Goal: Find contact information: Find contact information

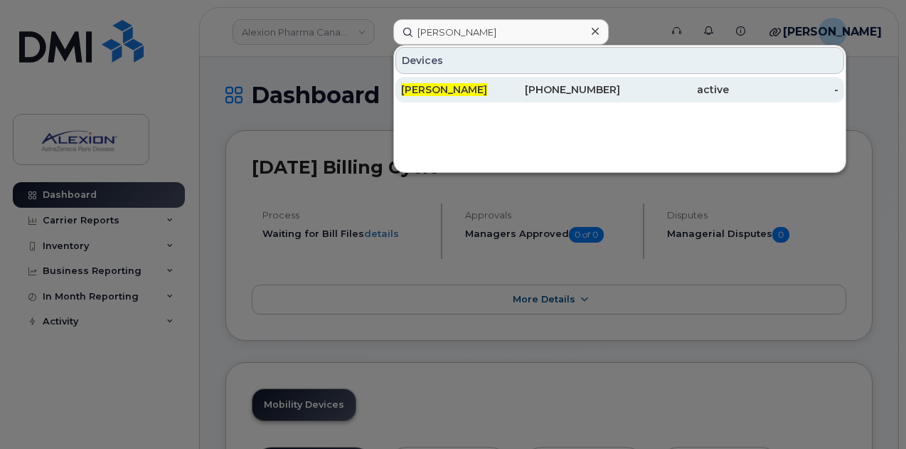
type input "[PERSON_NAME]"
click at [526, 93] on div "416-795-9360" at bounding box center [566, 90] width 110 height 14
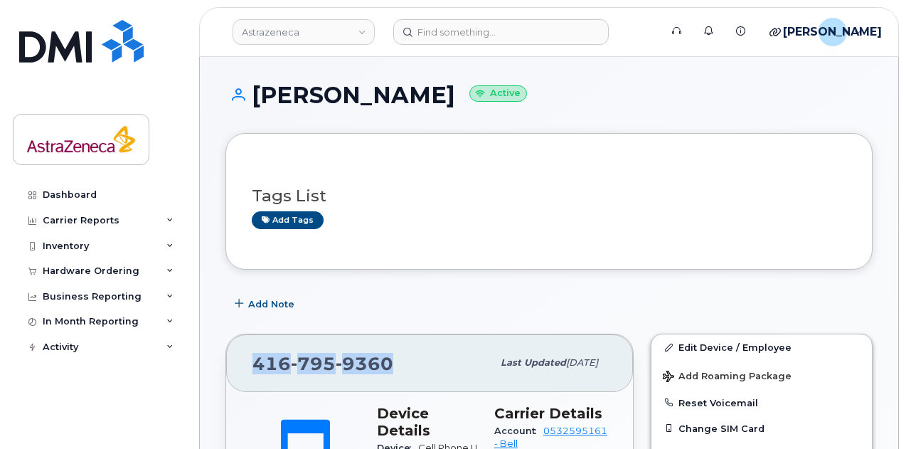
drag, startPoint x: 389, startPoint y: 364, endPoint x: 252, endPoint y: 349, distance: 138.1
click at [253, 349] on div "[PHONE_NUMBER]" at bounding box center [373, 363] width 240 height 30
copy span "416 795 9360"
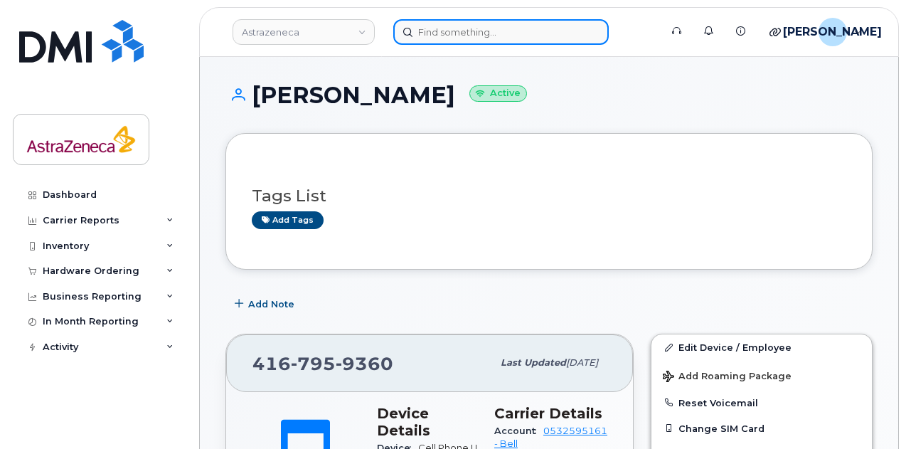
click at [453, 38] on input at bounding box center [501, 32] width 216 height 26
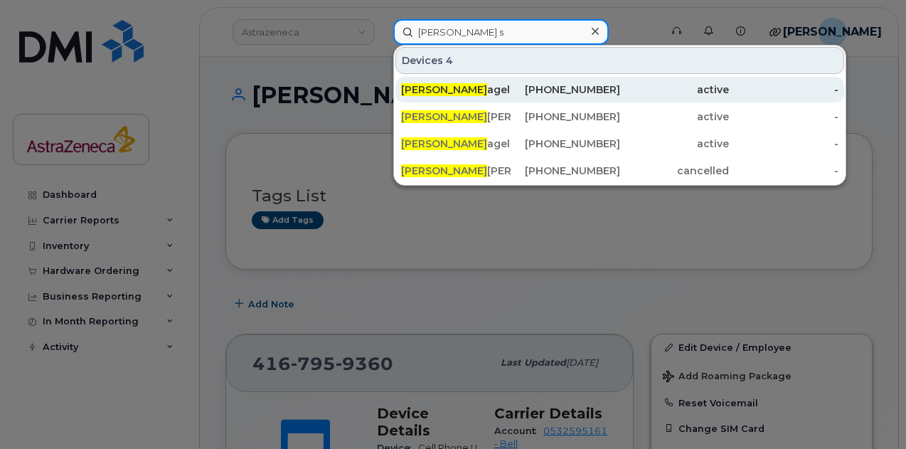
type input "LIsa s"
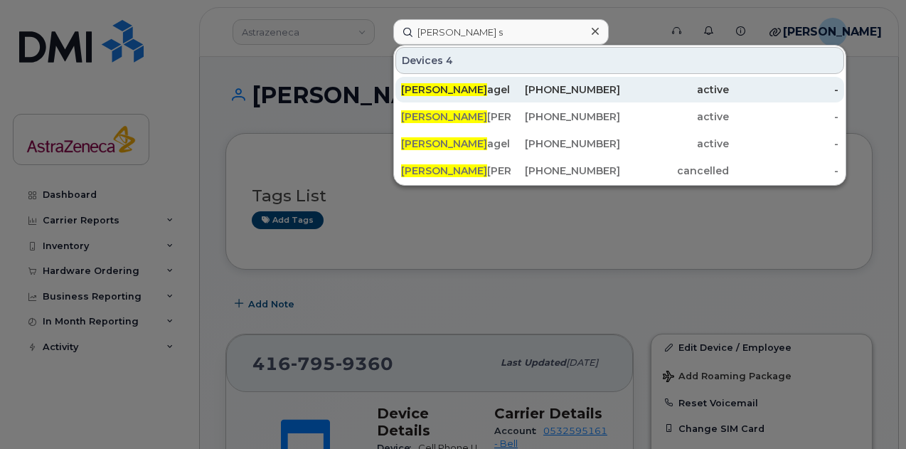
drag, startPoint x: 502, startPoint y: 81, endPoint x: 504, endPoint y: 93, distance: 12.3
click at [511, 81] on div "Lisa S agel" at bounding box center [566, 90] width 110 height 26
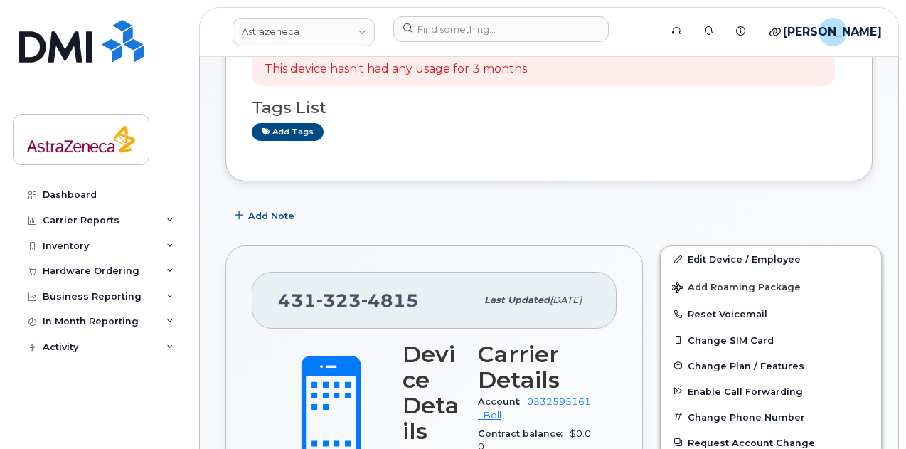
scroll to position [213, 0]
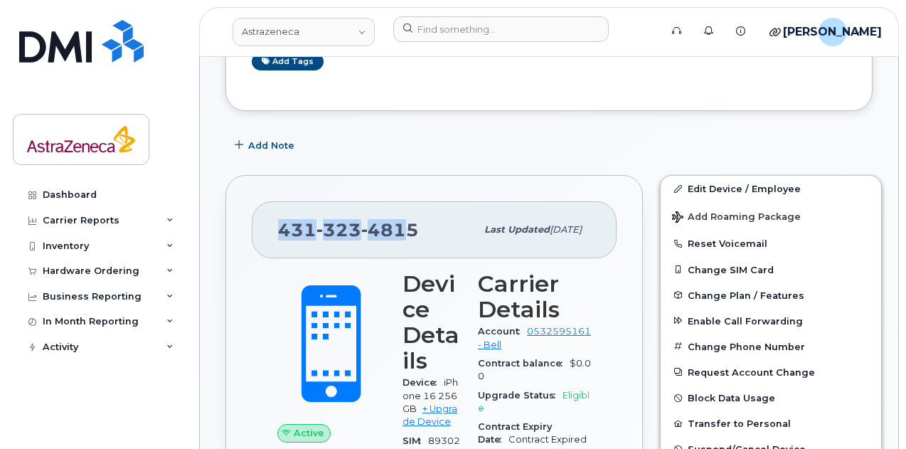
drag, startPoint x: 407, startPoint y: 234, endPoint x: 279, endPoint y: 237, distance: 128.1
click at [279, 237] on span "[PHONE_NUMBER]" at bounding box center [348, 229] width 141 height 21
drag, startPoint x: 383, startPoint y: 223, endPoint x: 401, endPoint y: 224, distance: 18.6
click at [383, 223] on span "4815" at bounding box center [390, 229] width 58 height 21
click at [411, 227] on span "4815" at bounding box center [390, 229] width 58 height 21
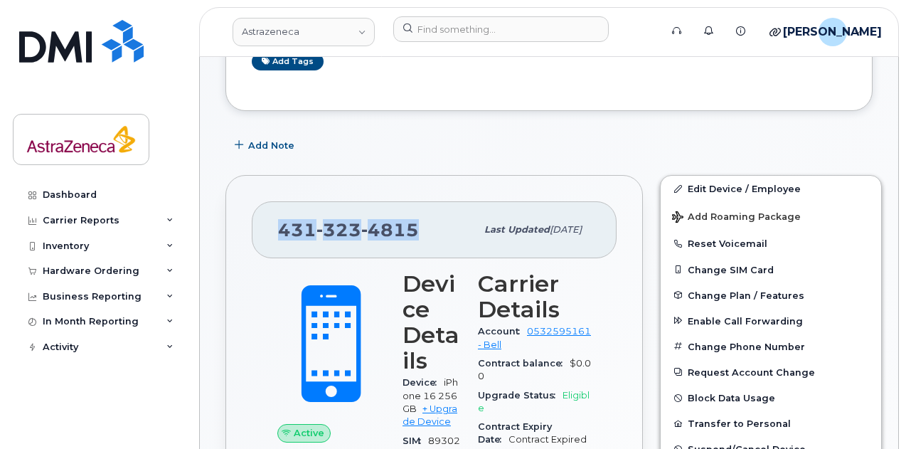
drag, startPoint x: 413, startPoint y: 228, endPoint x: 271, endPoint y: 230, distance: 142.3
click at [271, 230] on div "431 323 4815 Last updated Jul 14, 2025" at bounding box center [434, 229] width 365 height 57
copy span "431 323 4815"
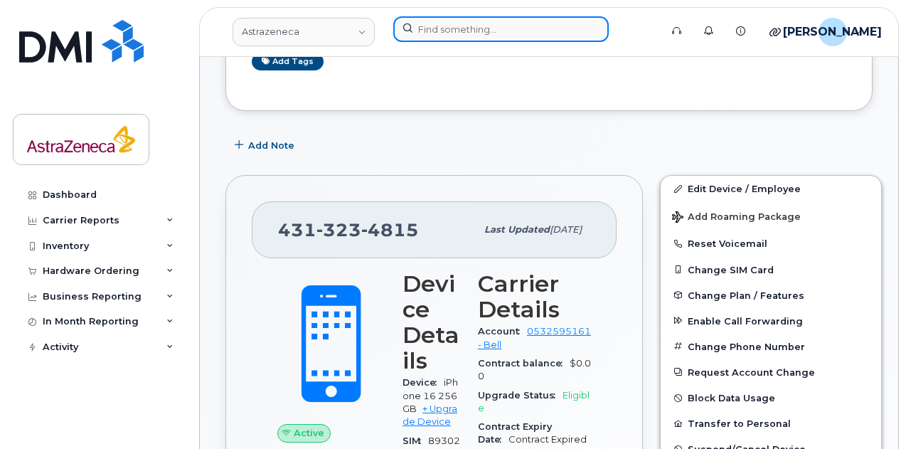
click at [420, 38] on input at bounding box center [501, 29] width 216 height 26
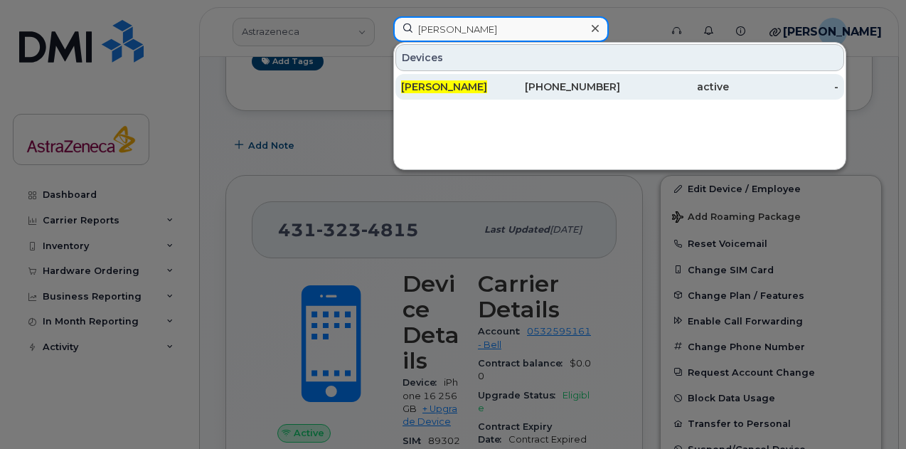
type input "hassan ali"
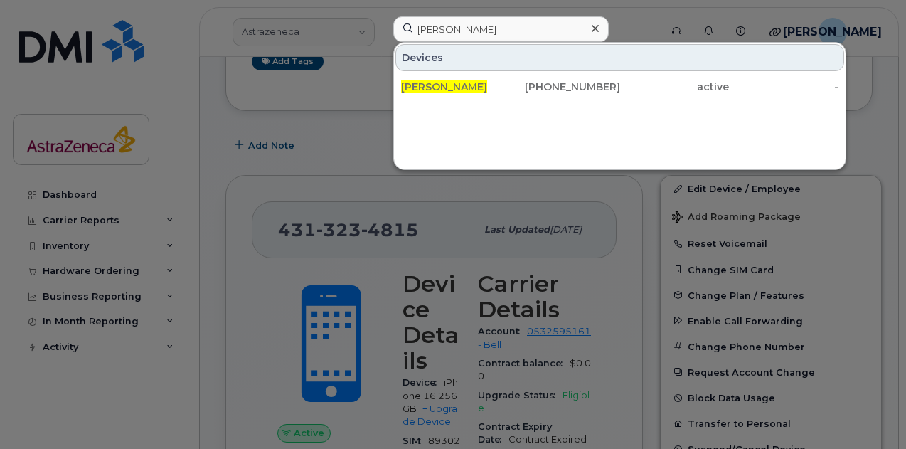
drag, startPoint x: 559, startPoint y: 92, endPoint x: 558, endPoint y: 107, distance: 15.0
click at [559, 92] on div "416-427-4051" at bounding box center [566, 87] width 110 height 14
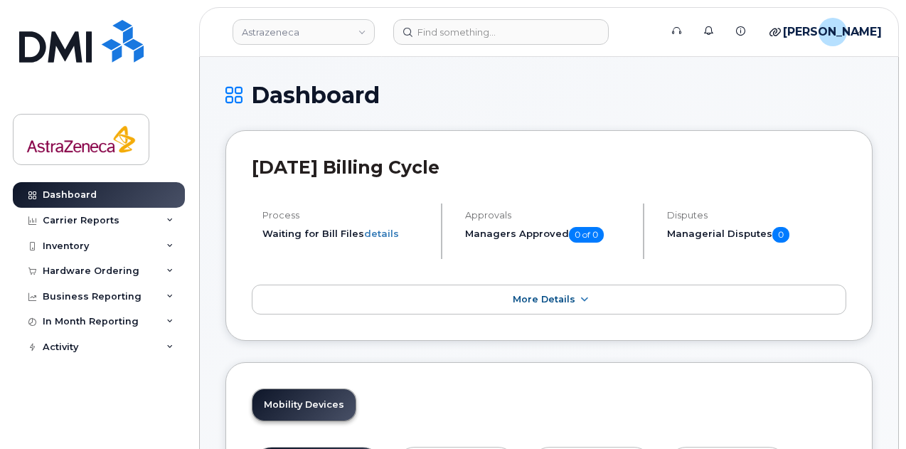
click at [485, 51] on header "Astrazeneca Support Alerts Knowledge Base Quicklinks Suspend / Cancel Device Ch…" at bounding box center [549, 32] width 700 height 50
click at [487, 45] on header "Astrazeneca Support Alerts Knowledge Base Quicklinks Suspend / Cancel Device Ch…" at bounding box center [549, 32] width 700 height 50
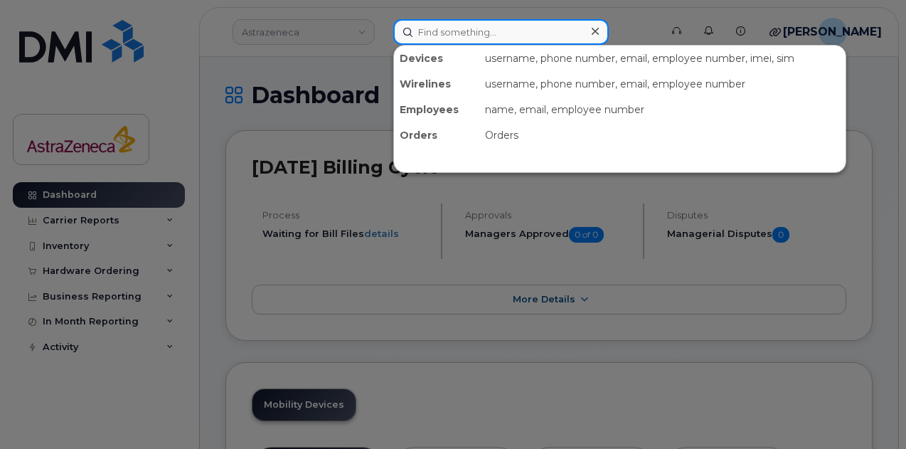
paste input "TOR – Bell Personal to Corporate – AstraZeneca Bell Migration – User Name – Use…"
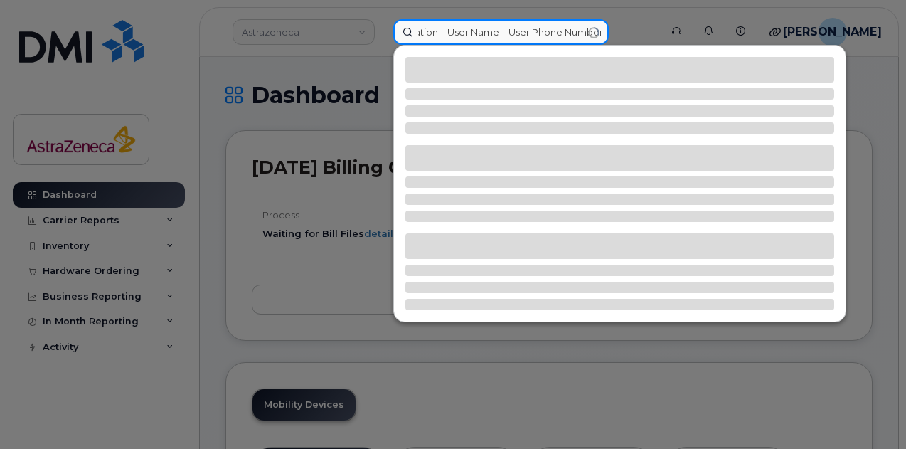
click at [511, 32] on input "TOR – Bell Personal to Corporate – AstraZeneca Bell Migration – User Name – Use…" at bounding box center [501, 32] width 216 height 26
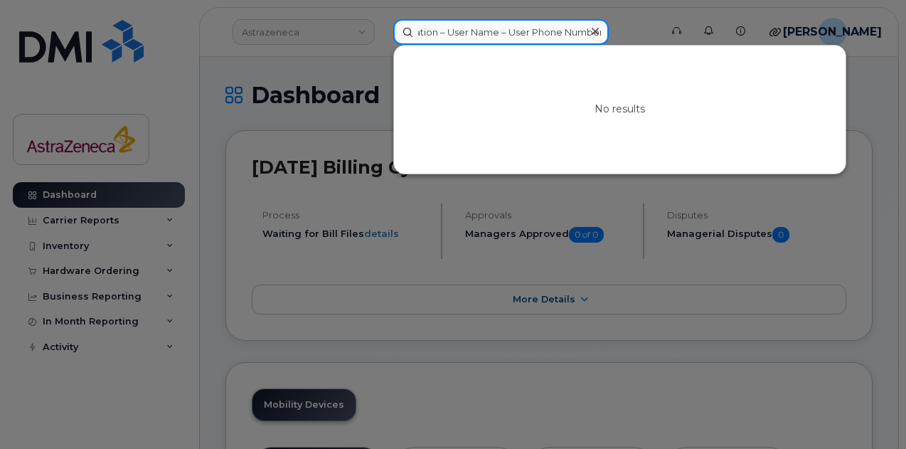
click at [511, 33] on input "TOR – Bell Personal to Corporate – AstraZeneca Bell Migration – User Name – Use…" at bounding box center [501, 32] width 216 height 26
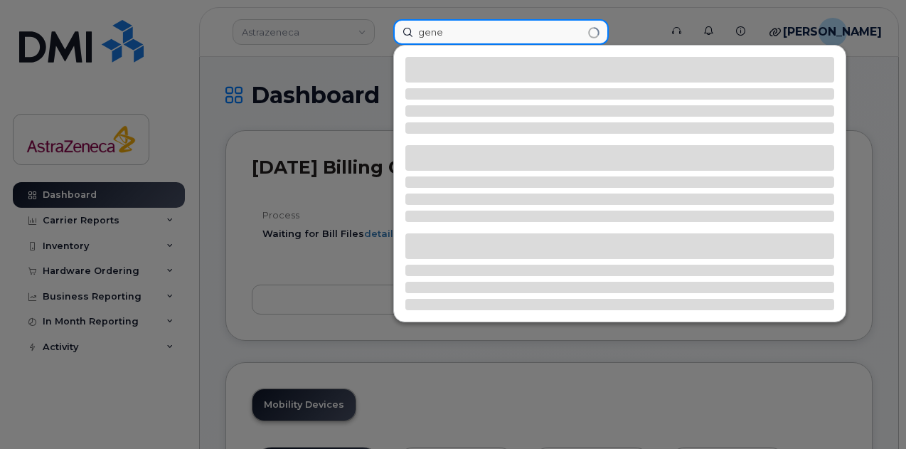
drag, startPoint x: 498, startPoint y: 39, endPoint x: 356, endPoint y: 31, distance: 141.8
click at [382, 31] on div "gene" at bounding box center [522, 32] width 280 height 26
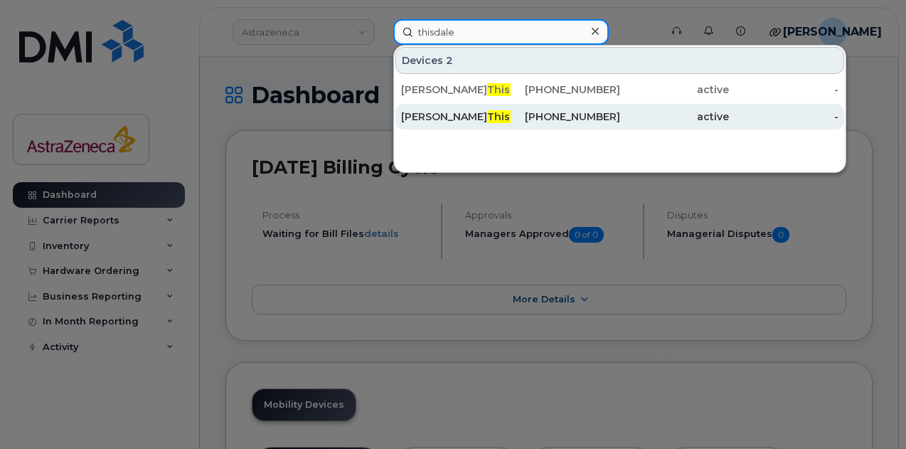
type input "thisdale"
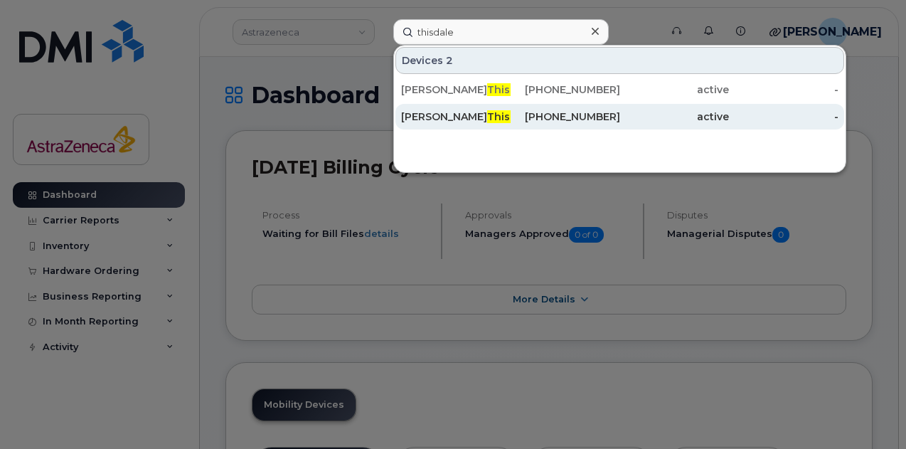
click at [552, 120] on div "438-435-2774" at bounding box center [566, 117] width 110 height 14
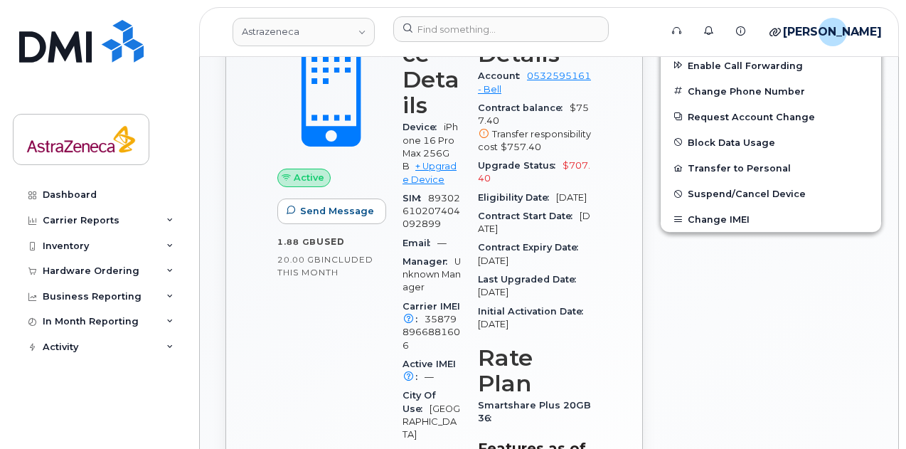
scroll to position [414, 0]
drag, startPoint x: 561, startPoint y: 170, endPoint x: 562, endPoint y: 177, distance: 7.3
click at [562, 177] on div "Upgrade Status $707.40" at bounding box center [534, 173] width 113 height 32
click at [564, 174] on div "Upgrade Status $707.40" at bounding box center [534, 173] width 113 height 32
click at [564, 171] on div "Upgrade Status $707.40" at bounding box center [534, 173] width 113 height 32
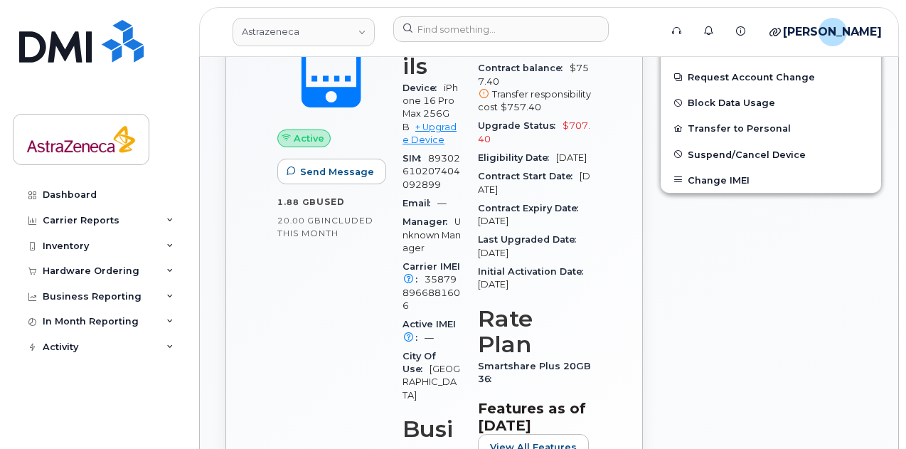
scroll to position [485, 0]
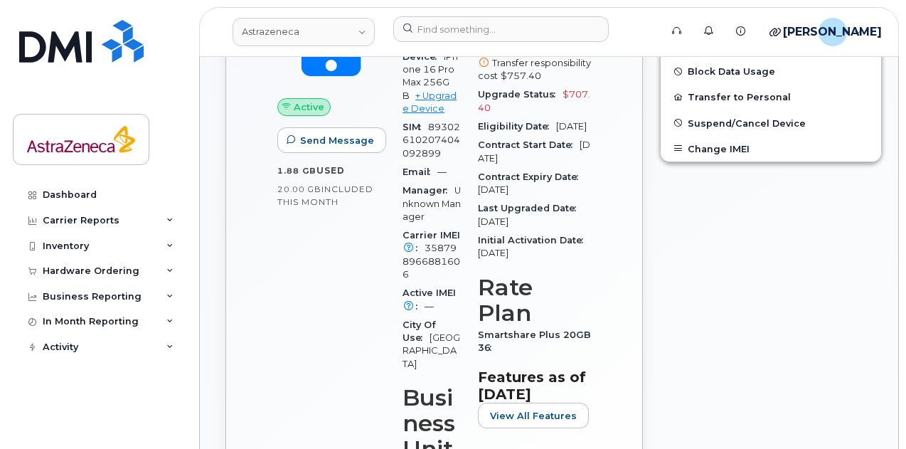
drag, startPoint x: 520, startPoint y: 142, endPoint x: 509, endPoint y: 136, distance: 12.4
click at [509, 136] on div "Eligibility Date Apr 30, 2027" at bounding box center [534, 126] width 113 height 18
drag, startPoint x: 490, startPoint y: 200, endPoint x: 571, endPoint y: 197, distance: 81.2
click at [571, 197] on div "Contract Expiry Date Oct 29, 2027" at bounding box center [534, 184] width 113 height 32
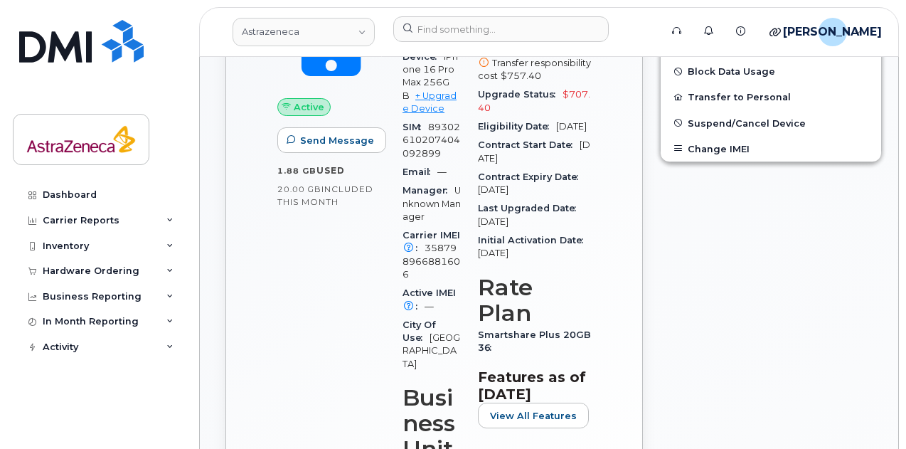
drag, startPoint x: 481, startPoint y: 205, endPoint x: 578, endPoint y: 204, distance: 97.5
click at [578, 200] on div "Contract Expiry Date Oct 29, 2027" at bounding box center [534, 184] width 113 height 32
drag, startPoint x: 556, startPoint y: 208, endPoint x: 477, endPoint y: 204, distance: 79.8
click at [478, 200] on div "Contract Expiry Date Oct 29, 2027" at bounding box center [534, 184] width 113 height 32
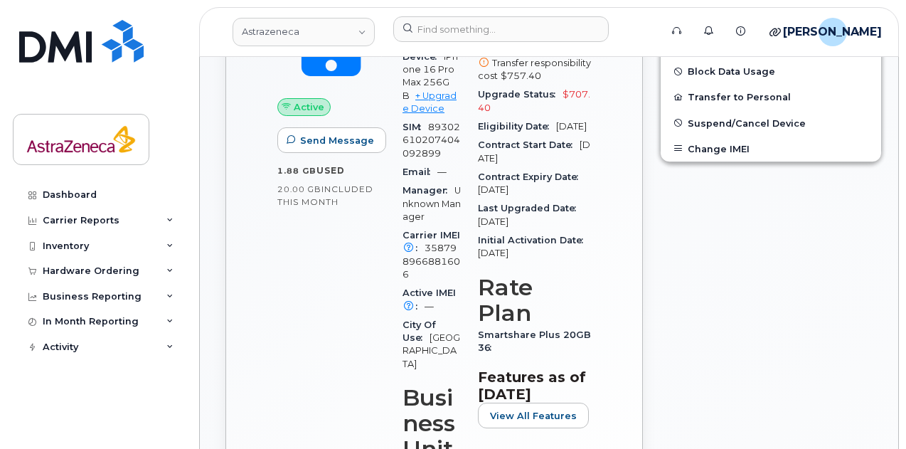
click at [568, 200] on div "Contract Expiry Date Oct 29, 2027" at bounding box center [534, 184] width 113 height 32
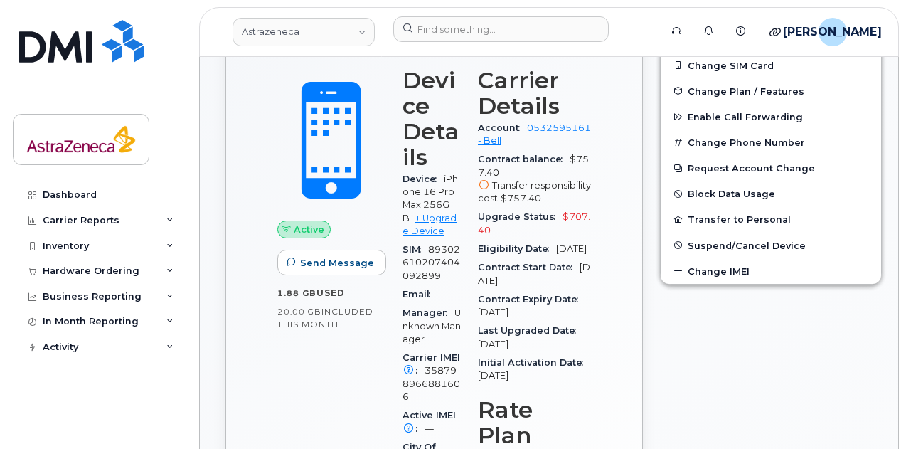
scroll to position [343, 0]
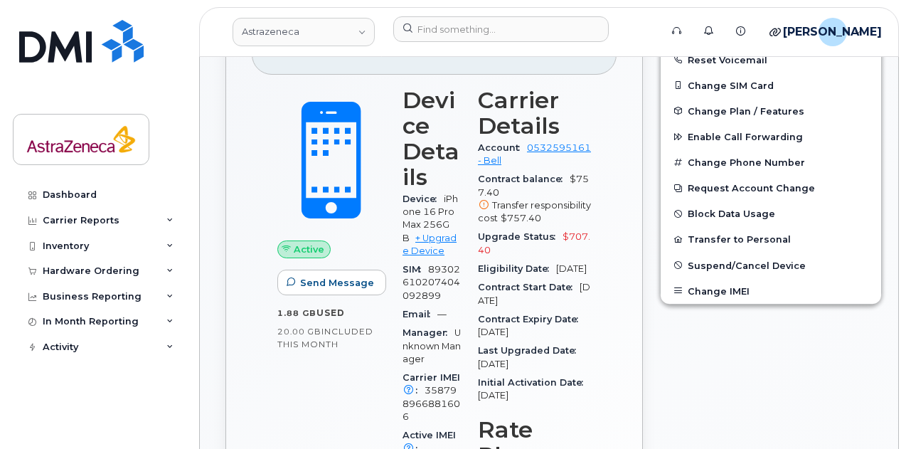
drag, startPoint x: 556, startPoint y: 278, endPoint x: 554, endPoint y: 265, distance: 13.0
click at [554, 265] on div "Eligibility Date Apr 30, 2027" at bounding box center [534, 269] width 113 height 18
click at [554, 265] on span "Eligibility Date" at bounding box center [517, 268] width 78 height 11
drag, startPoint x: 557, startPoint y: 275, endPoint x: 559, endPoint y: 266, distance: 9.4
click at [559, 266] on div "Eligibility Date Apr 30, 2027" at bounding box center [534, 269] width 113 height 18
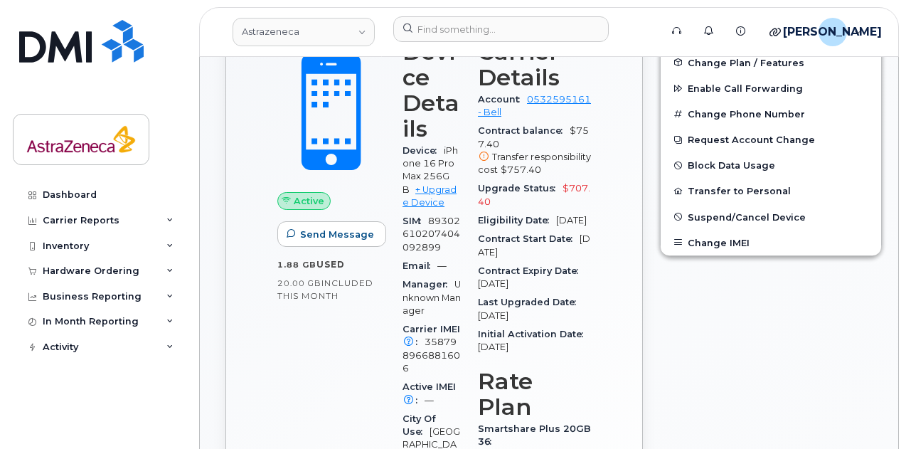
scroll to position [414, 0]
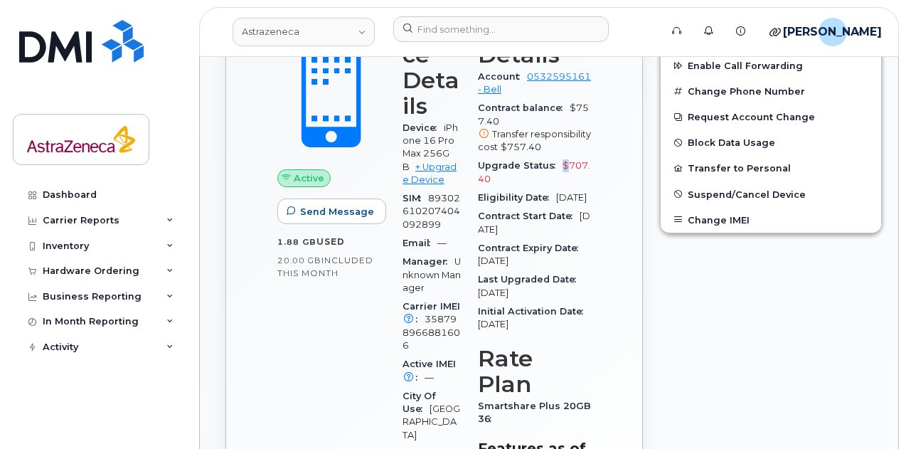
drag, startPoint x: 561, startPoint y: 160, endPoint x: 564, endPoint y: 172, distance: 12.6
click at [564, 172] on div "Upgrade Status $707.40" at bounding box center [534, 173] width 113 height 32
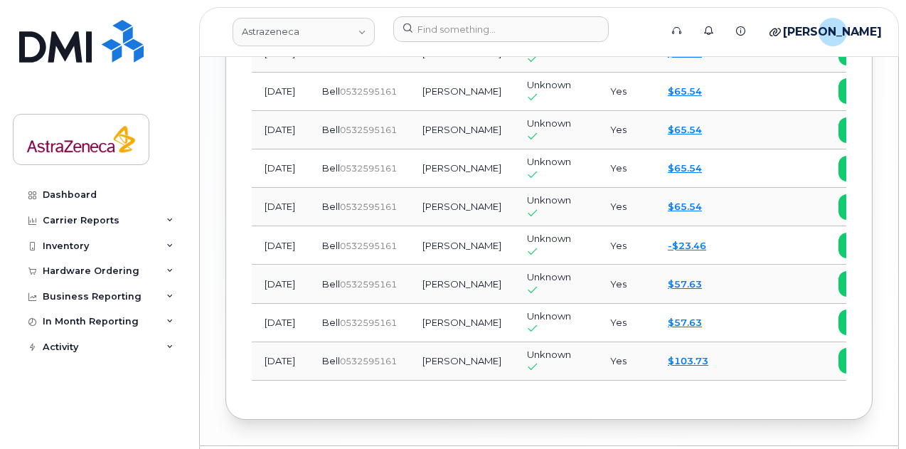
scroll to position [1661, 0]
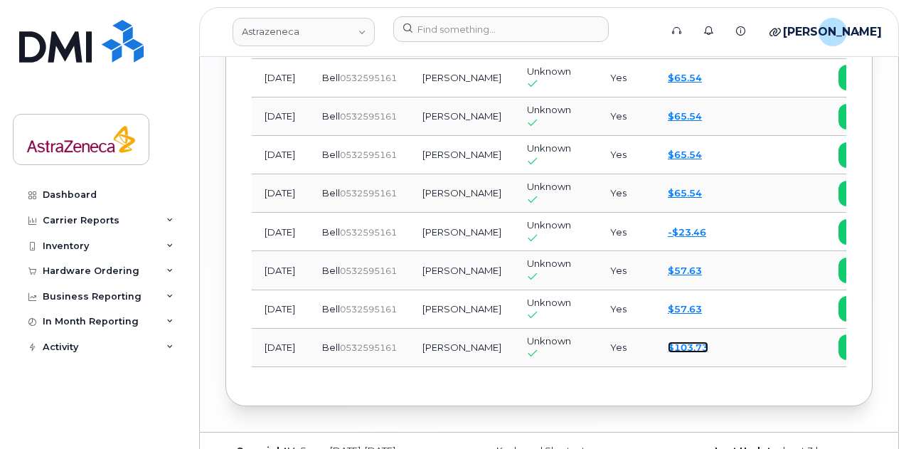
click at [668, 342] on link "$103.73" at bounding box center [688, 347] width 41 height 11
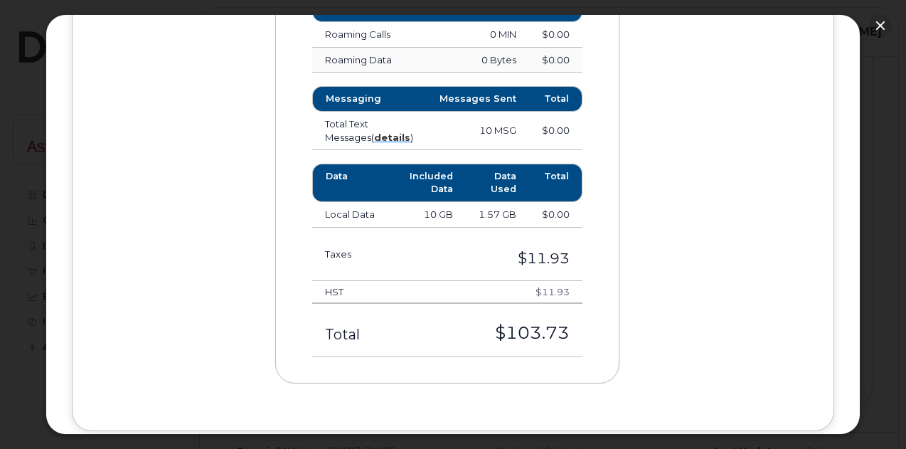
scroll to position [972, 0]
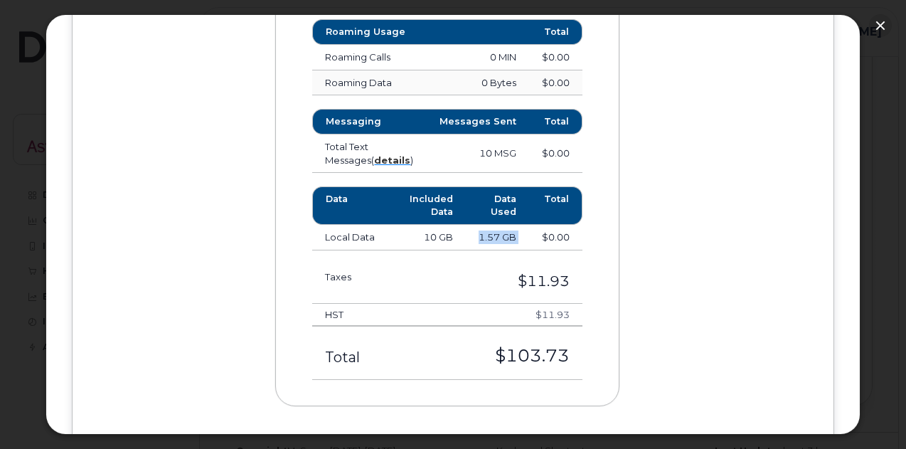
drag, startPoint x: 478, startPoint y: 245, endPoint x: 541, endPoint y: 239, distance: 62.9
click at [541, 239] on tr "Local Data 10 GB 1.57 GB $0.00" at bounding box center [447, 238] width 270 height 26
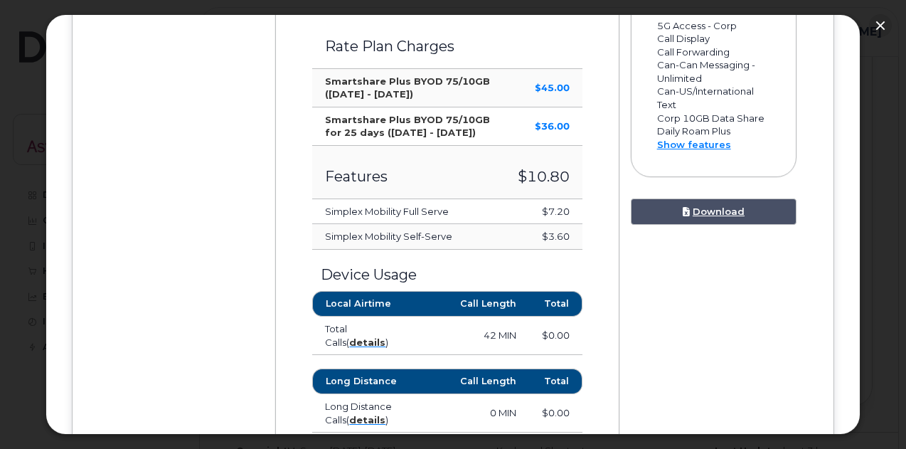
scroll to position [474, 0]
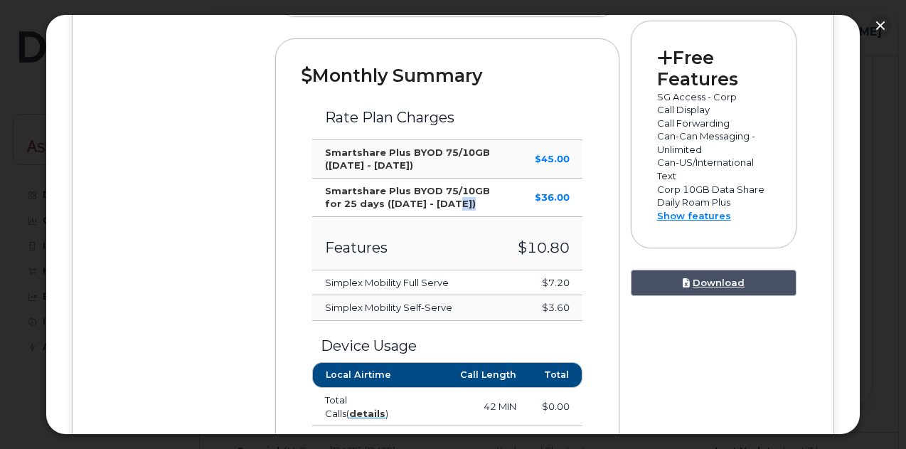
drag, startPoint x: 492, startPoint y: 200, endPoint x: 445, endPoint y: 200, distance: 47.0
click at [445, 200] on td "Smartshare Plus BYOD 75/10GB for 25 days (Jul 18 - Aug 11)" at bounding box center [408, 198] width 192 height 38
click at [445, 200] on strong "Smartshare Plus BYOD 75/10GB for 25 days (Jul 18 - Aug 11)" at bounding box center [407, 197] width 165 height 25
click at [886, 26] on button "button" at bounding box center [880, 25] width 23 height 23
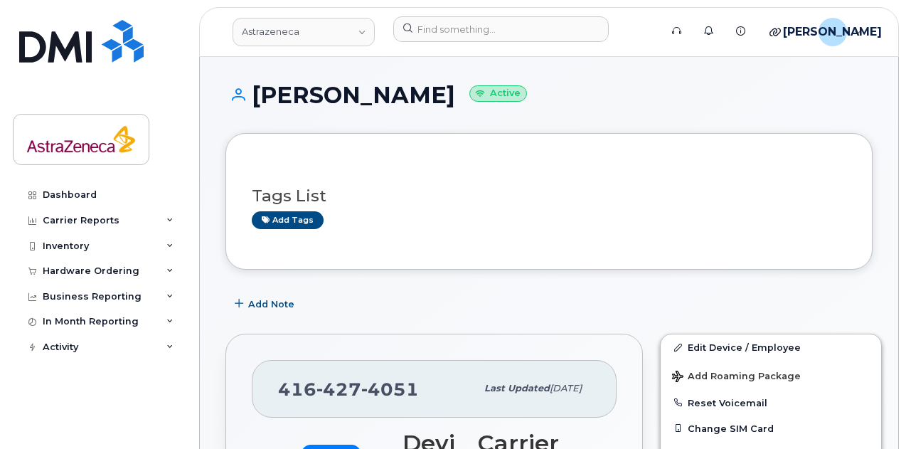
scroll to position [0, 0]
click at [470, 89] on small "Active" at bounding box center [499, 93] width 58 height 16
click at [333, 92] on h1 "Hassan Ali Active" at bounding box center [549, 95] width 647 height 25
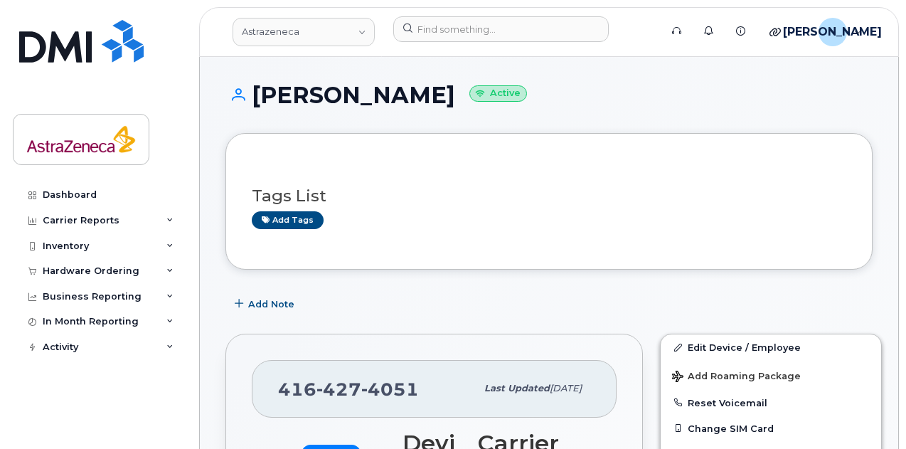
click at [356, 92] on h1 "Hassan Ali Active" at bounding box center [549, 95] width 647 height 25
click at [307, 91] on h1 "Hassan Ali Active" at bounding box center [549, 95] width 647 height 25
click at [590, 194] on h3 "Tags List" at bounding box center [549, 196] width 595 height 18
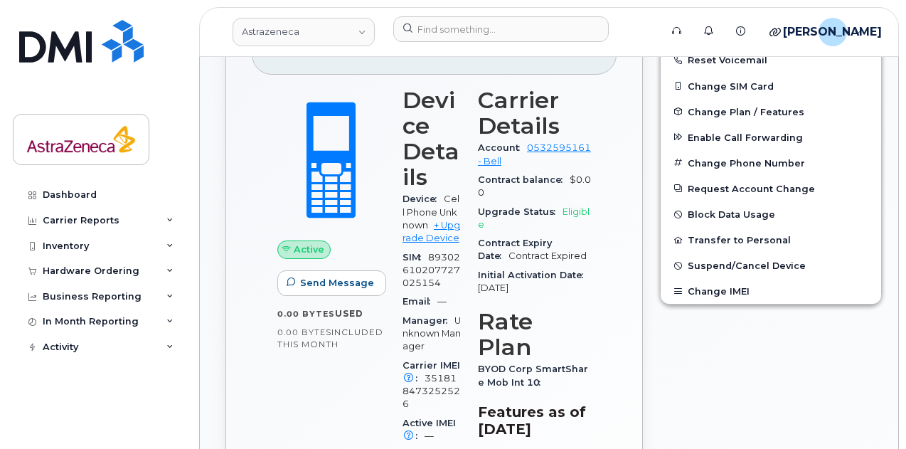
scroll to position [398, 0]
drag, startPoint x: 548, startPoint y: 320, endPoint x: 539, endPoint y: 308, distance: 14.8
click at [539, 297] on div "Initial Activation Date [DATE]" at bounding box center [534, 281] width 113 height 32
click at [509, 292] on span "[DATE]" at bounding box center [493, 287] width 31 height 11
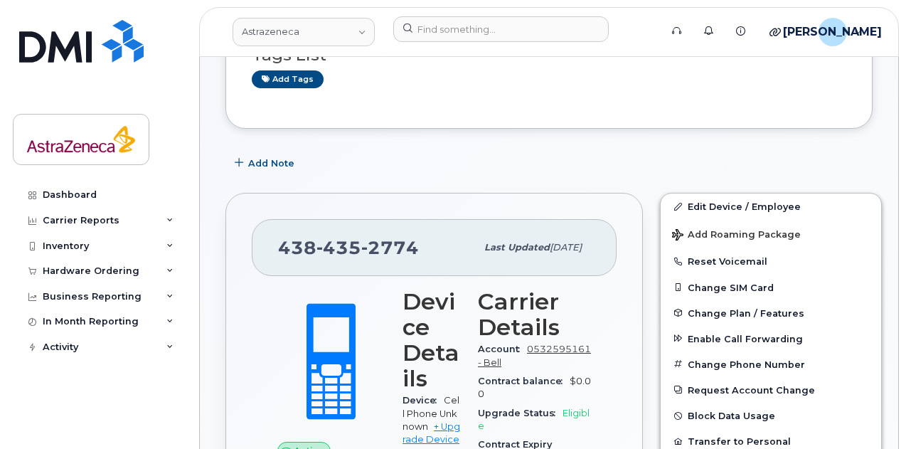
scroll to position [0, 0]
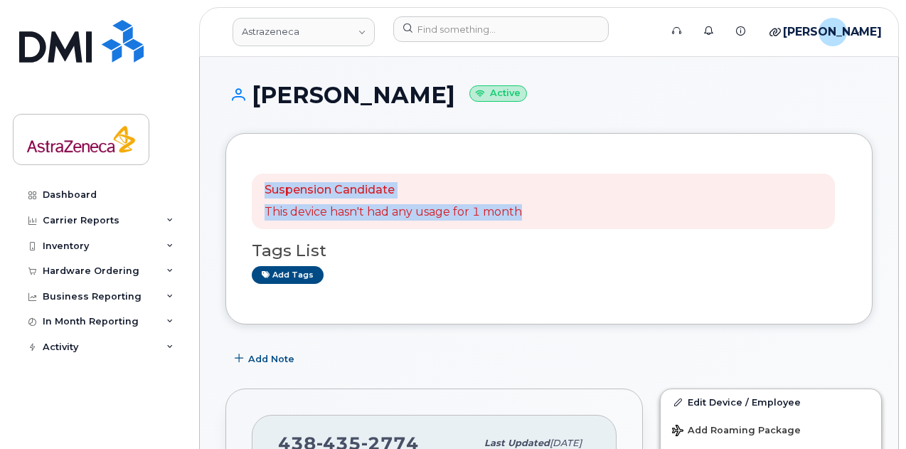
drag, startPoint x: 564, startPoint y: 207, endPoint x: 259, endPoint y: 181, distance: 305.7
click at [259, 181] on div "Suspension Candidate This device hasn't had any usage for 1 month" at bounding box center [543, 201] width 583 height 55
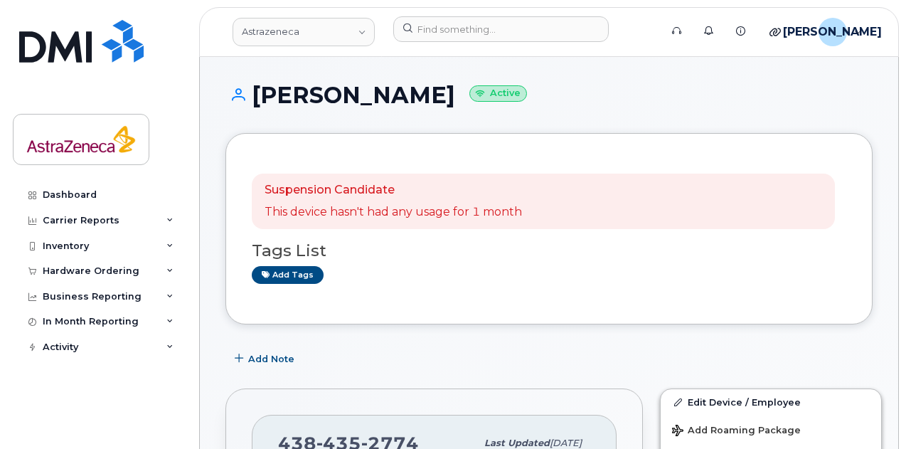
click at [593, 234] on div "Tags List Add tags" at bounding box center [549, 256] width 595 height 55
drag, startPoint x: 284, startPoint y: 102, endPoint x: 477, endPoint y: 102, distance: 193.5
click at [477, 102] on h1 "[PERSON_NAME] Active" at bounding box center [549, 95] width 647 height 25
drag, startPoint x: 333, startPoint y: 95, endPoint x: 249, endPoint y: 96, distance: 84.0
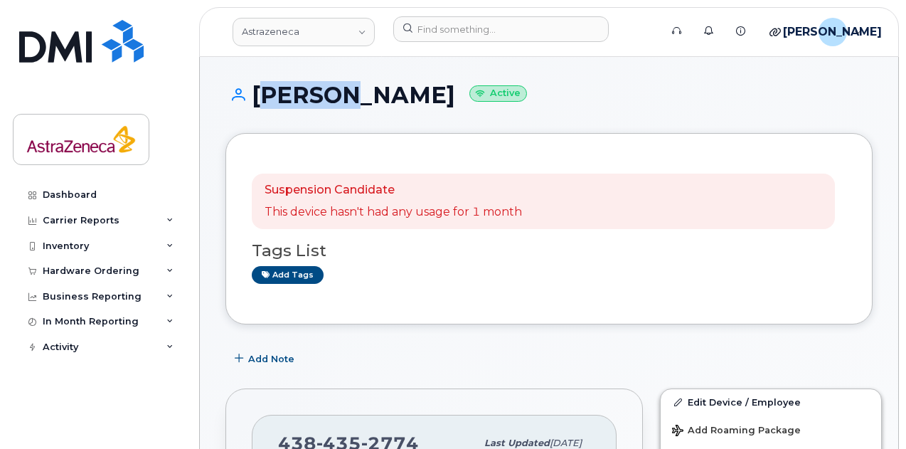
click at [249, 96] on h1 "[PERSON_NAME] Active" at bounding box center [549, 95] width 647 height 25
copy h1 "Genevi"
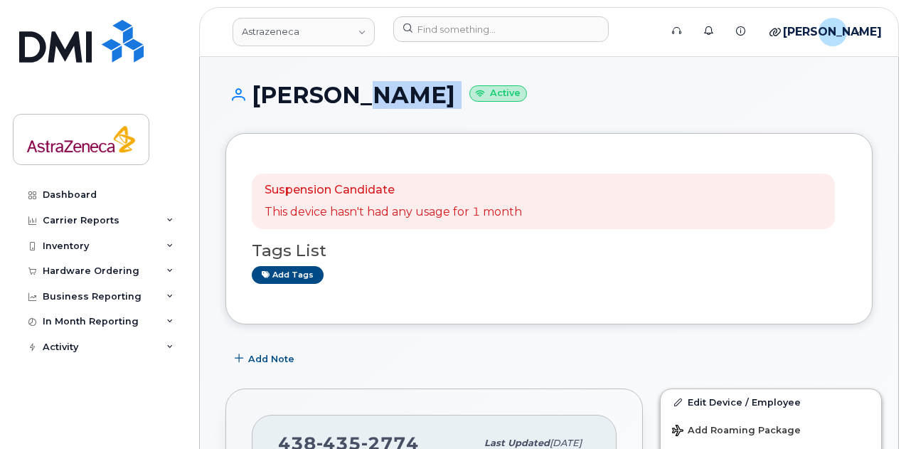
drag, startPoint x: 346, startPoint y: 100, endPoint x: 494, endPoint y: 97, distance: 148.7
click at [494, 97] on h1 "[PERSON_NAME] Active" at bounding box center [549, 95] width 647 height 25
copy h1 "ve [GEOGRAPHIC_DATA]"
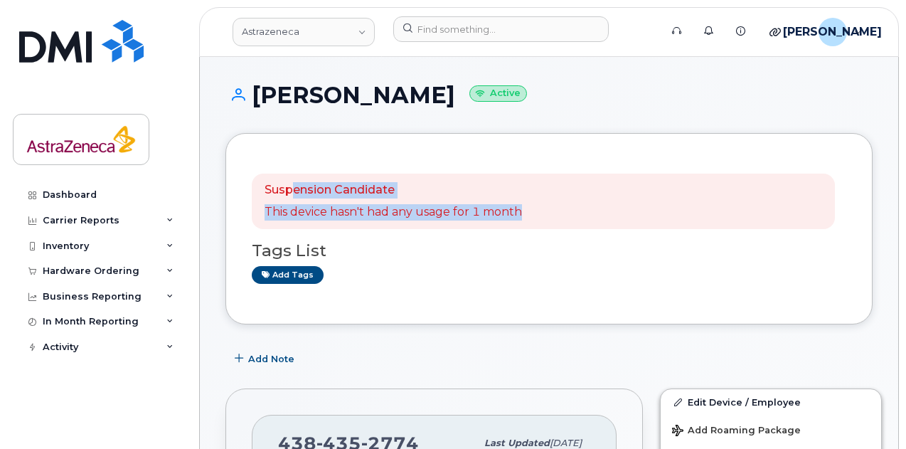
drag, startPoint x: 666, startPoint y: 211, endPoint x: 290, endPoint y: 181, distance: 377.6
click at [293, 179] on div "Suspension Candidate This device hasn't had any usage for 1 month" at bounding box center [543, 201] width 583 height 55
click at [290, 181] on div "Suspension Candidate This device hasn't had any usage for 1 month" at bounding box center [543, 201] width 583 height 55
drag, startPoint x: 260, startPoint y: 187, endPoint x: 583, endPoint y: 226, distance: 326.0
click at [583, 226] on div "Suspension Candidate This device hasn't had any usage for 1 month" at bounding box center [543, 201] width 583 height 55
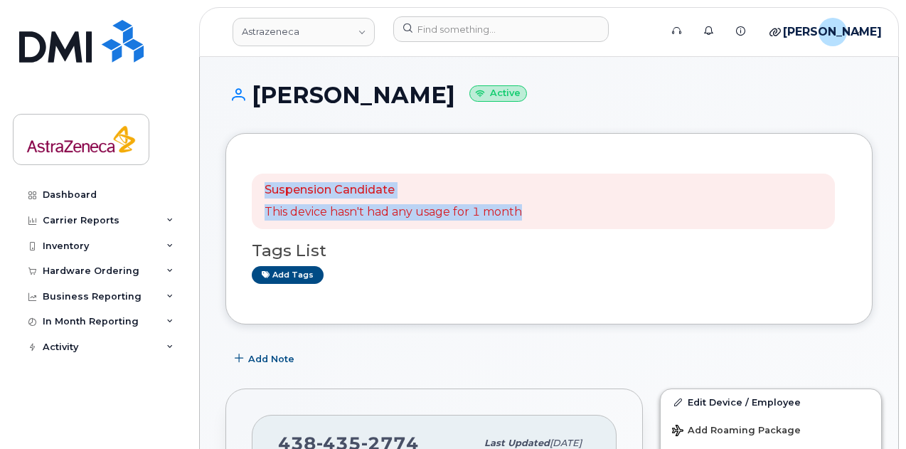
click at [583, 226] on div "Suspension Candidate This device hasn't had any usage for 1 month" at bounding box center [543, 201] width 583 height 55
drag, startPoint x: 521, startPoint y: 218, endPoint x: 251, endPoint y: 194, distance: 270.7
click at [252, 194] on div "Suspension Candidate This device hasn't had any usage for 1 month" at bounding box center [543, 201] width 583 height 55
click at [425, 210] on p "This device hasn't had any usage for 1 month" at bounding box center [394, 212] width 258 height 16
drag, startPoint x: 619, startPoint y: 226, endPoint x: 247, endPoint y: 194, distance: 373.4
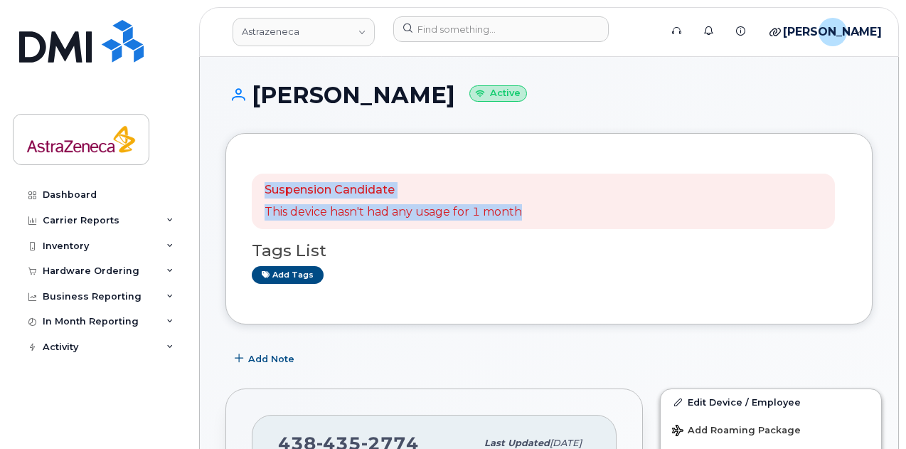
click at [247, 194] on div "Suspension Candidate This device hasn't had any usage for 1 month Tags List Add…" at bounding box center [549, 228] width 647 height 191
click at [582, 214] on div "Suspension Candidate This device hasn't had any usage for 1 month" at bounding box center [543, 201] width 583 height 55
click at [549, 208] on div "Suspension Candidate This device hasn't had any usage for 1 month" at bounding box center [543, 201] width 583 height 55
drag, startPoint x: 490, startPoint y: 204, endPoint x: 233, endPoint y: 174, distance: 258.6
click at [233, 174] on div "Suspension Candidate This device hasn't had any usage for 1 month Tags List Add…" at bounding box center [549, 228] width 647 height 191
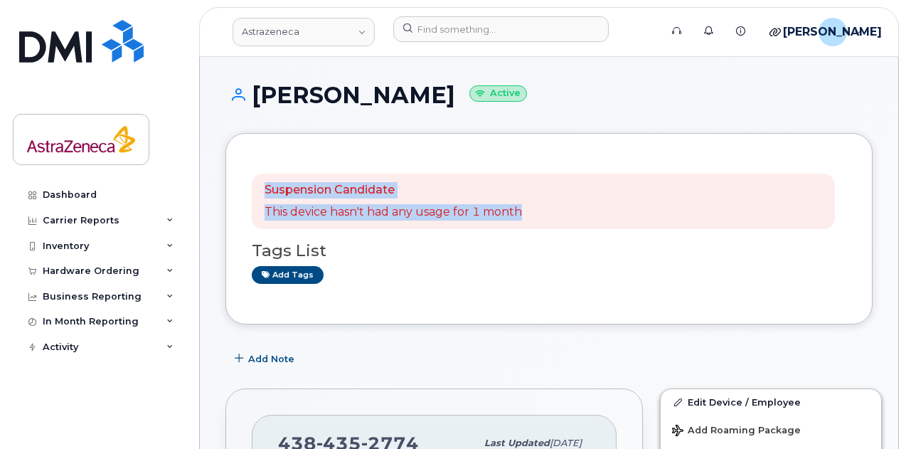
click at [467, 203] on div "Suspension Candidate This device hasn't had any usage for 1 month" at bounding box center [394, 201] width 258 height 38
drag, startPoint x: 610, startPoint y: 218, endPoint x: 402, endPoint y: 208, distance: 208.7
click at [240, 185] on div "Suspension Candidate This device hasn't had any usage for 1 month Tags List Add…" at bounding box center [549, 228] width 647 height 191
click at [434, 201] on div "Suspension Candidate This device hasn't had any usage for 1 month" at bounding box center [394, 201] width 258 height 38
drag, startPoint x: 282, startPoint y: 172, endPoint x: 221, endPoint y: 164, distance: 61.8
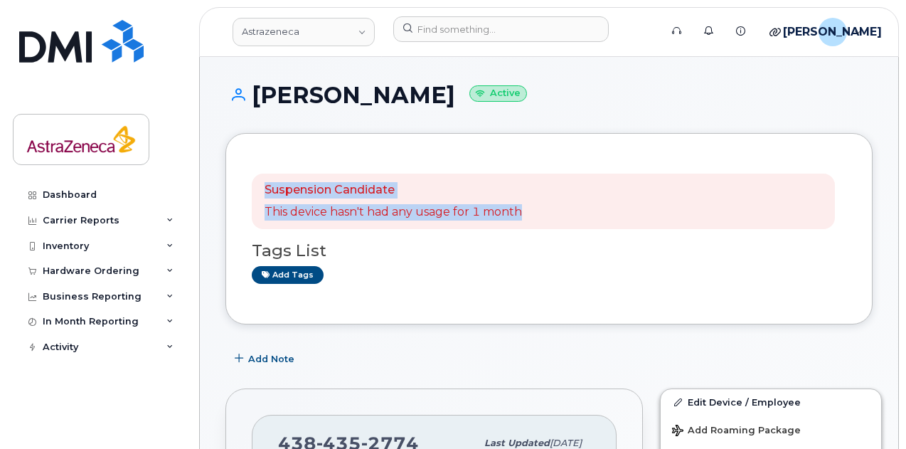
click at [481, 199] on div "Suspension Candidate This device hasn't had any usage for 1 month" at bounding box center [394, 201] width 258 height 38
click at [423, 191] on p "Suspension Candidate" at bounding box center [394, 190] width 258 height 16
